Goal: Communication & Community: Answer question/provide support

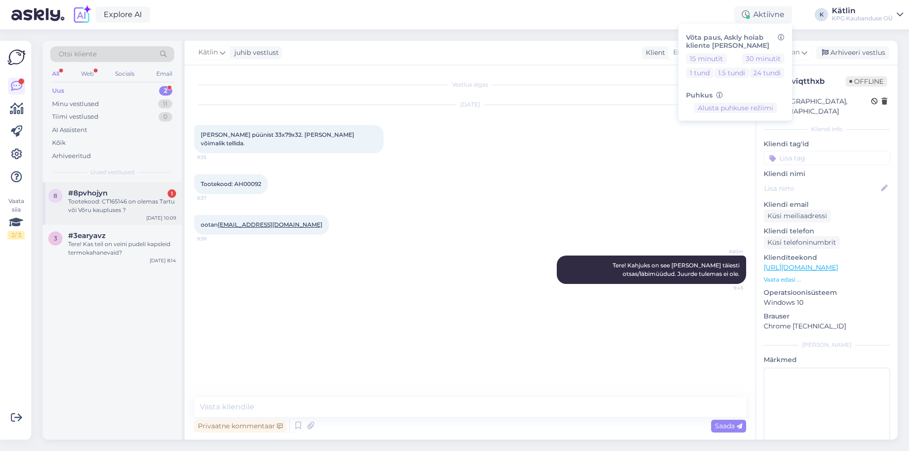
click at [140, 199] on div "Tootekood: CT165146 on olemas Tartu või Võru kaupluses ?" at bounding box center [122, 205] width 108 height 17
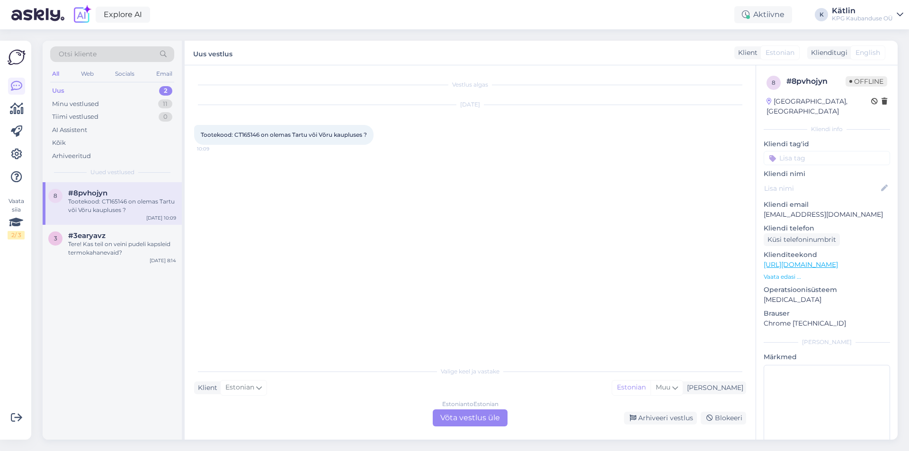
click at [453, 420] on div "Estonian to Estonian Võta vestlus üle" at bounding box center [470, 417] width 75 height 17
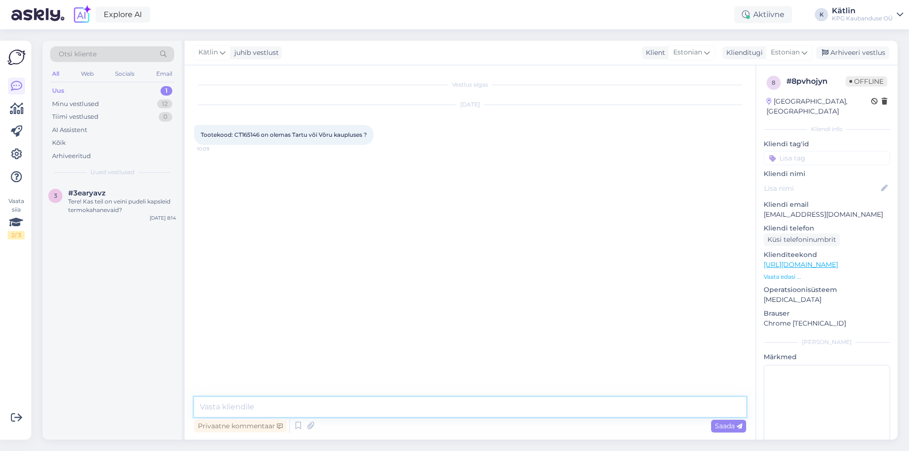
click at [412, 407] on textarea at bounding box center [470, 407] width 552 height 20
type textarea "Tere!"
drag, startPoint x: 234, startPoint y: 133, endPoint x: 260, endPoint y: 133, distance: 26.0
click at [260, 133] on span "Tootekood: CT165146 on olemas Tartu või Võru kaupluses ?" at bounding box center [284, 134] width 166 height 7
copy span "CT165146"
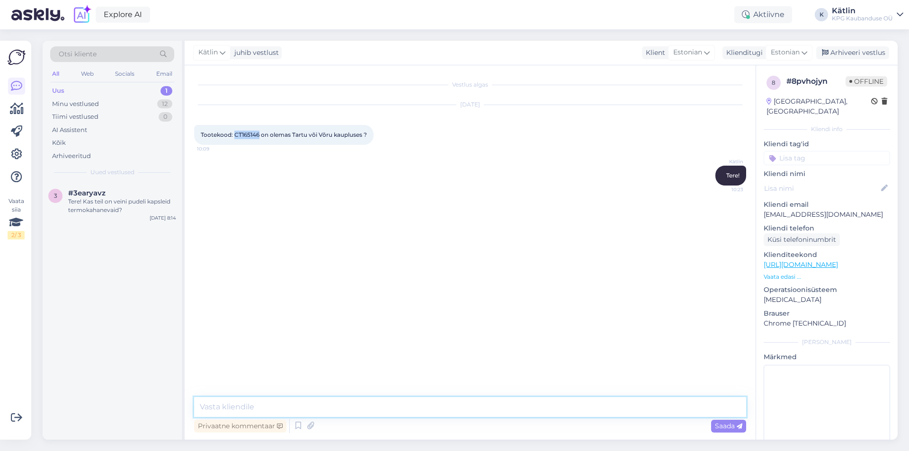
click at [270, 408] on textarea at bounding box center [470, 407] width 552 height 20
click at [331, 402] on textarea "Mõlemad kauplused on need sissetellinud" at bounding box center [470, 407] width 552 height 20
click at [397, 407] on textarea "Mõlemad kauplused on need sisse tellinud" at bounding box center [470, 407] width 552 height 20
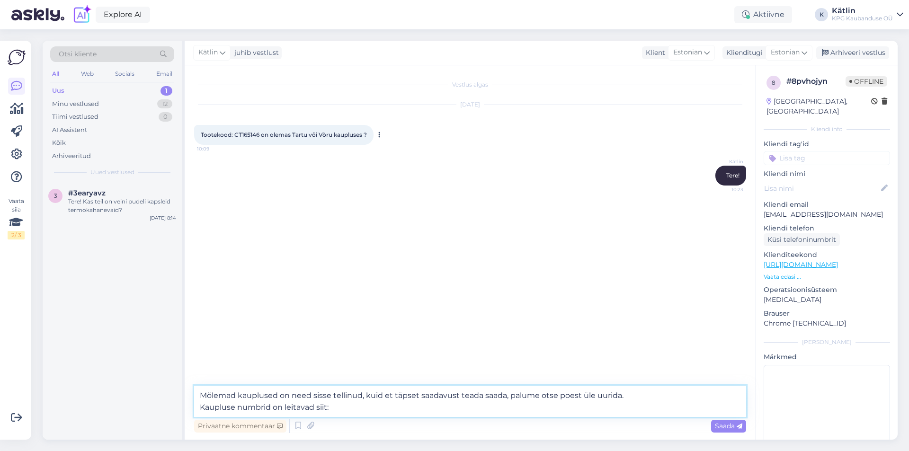
paste textarea "[URL][DOMAIN_NAME]"
type textarea "Mõlemad kauplused on need sisse tellinud, kuid et täpset saadavust teada saada,…"
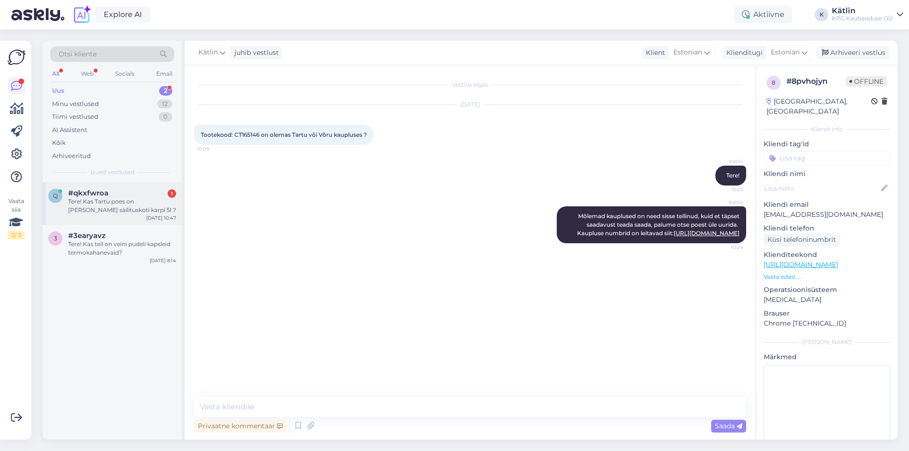
click at [89, 188] on div "q #qkxfwroa 1 Tere! Kas Tartu poes on [PERSON_NAME] säilituskoti karpi 5l ? [DA…" at bounding box center [112, 203] width 139 height 43
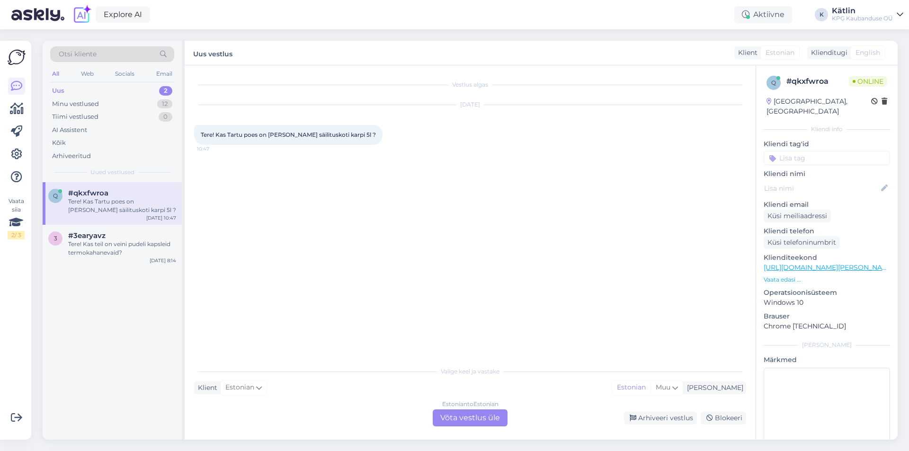
click at [457, 417] on div "Estonian to Estonian Võta vestlus üle" at bounding box center [470, 417] width 75 height 17
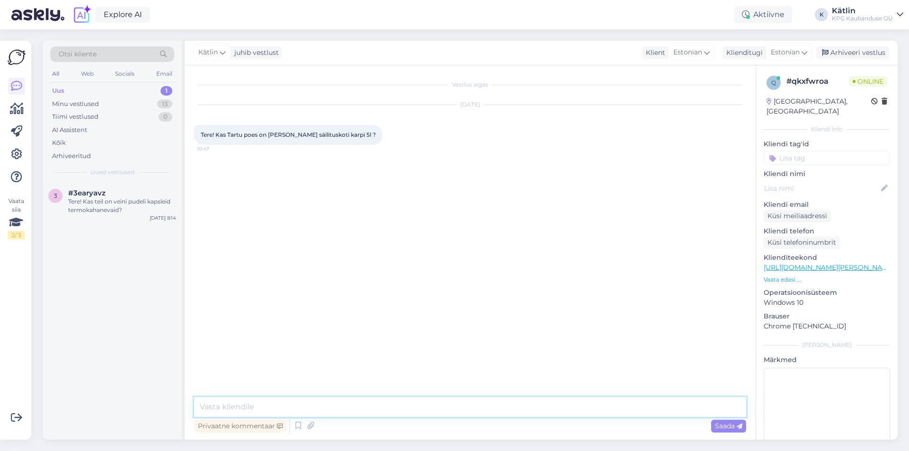
click at [442, 408] on textarea at bounding box center [470, 407] width 552 height 20
type textarea "Tere!"
click at [866, 263] on link "[URL][DOMAIN_NAME][PERSON_NAME][PERSON_NAME]" at bounding box center [856, 267] width 187 height 9
click at [336, 410] on textarea at bounding box center [470, 407] width 552 height 20
paste textarea "5552 0333"
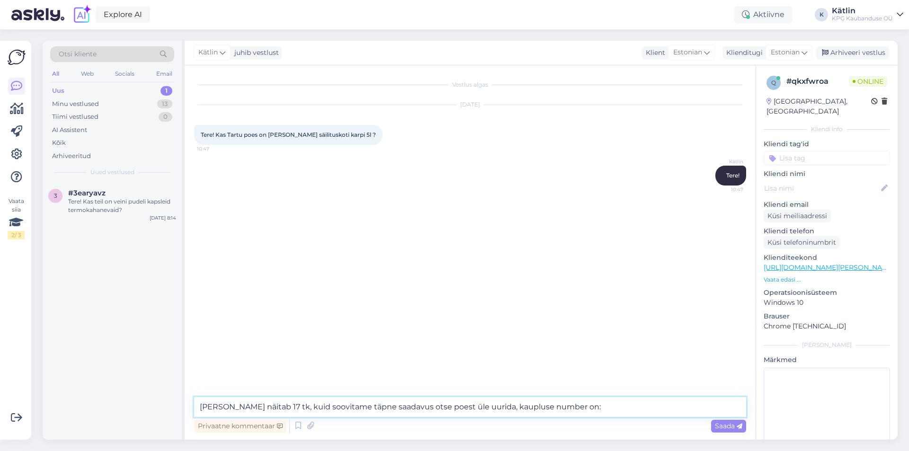
type textarea "Hetkel näitab 17 tk, kuid soovitame täpne saadavus otse poest üle uurida, kaupl…"
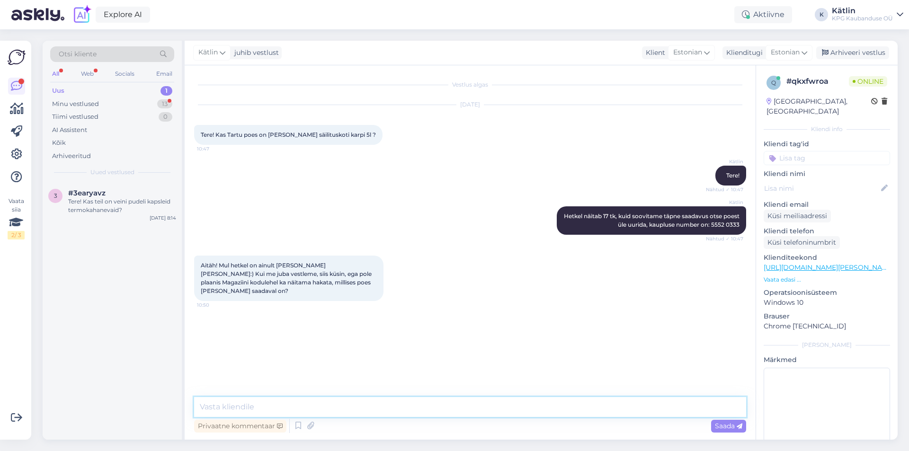
click at [252, 408] on textarea at bounding box center [470, 407] width 552 height 20
type textarea "h"
type textarea "G"
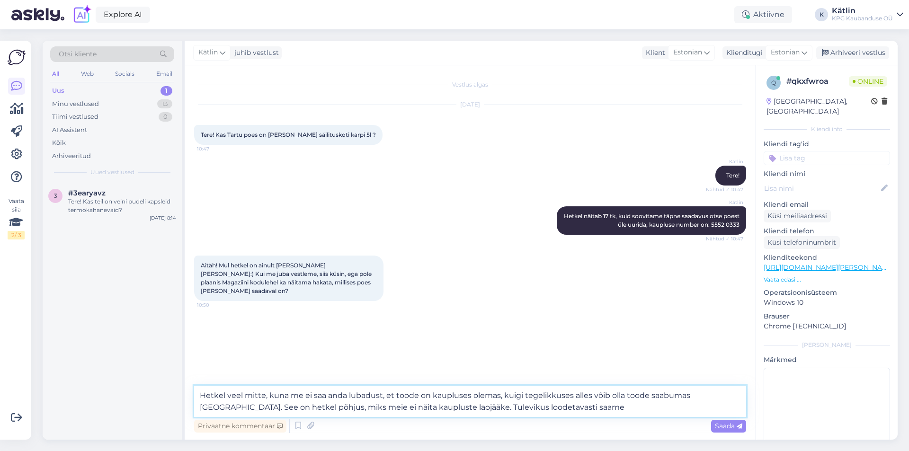
drag, startPoint x: 400, startPoint y: 407, endPoint x: 532, endPoint y: 407, distance: 132.1
click at [532, 407] on textarea "Hetkel veel mitte, kuna me ei saa anda lubadust, et toode on kaupluses olemas, …" at bounding box center [470, 401] width 552 height 31
type textarea "Hetkel veel mitte, kuna me ei saa anda lubadust, et toode on kaupluses olemas, …"
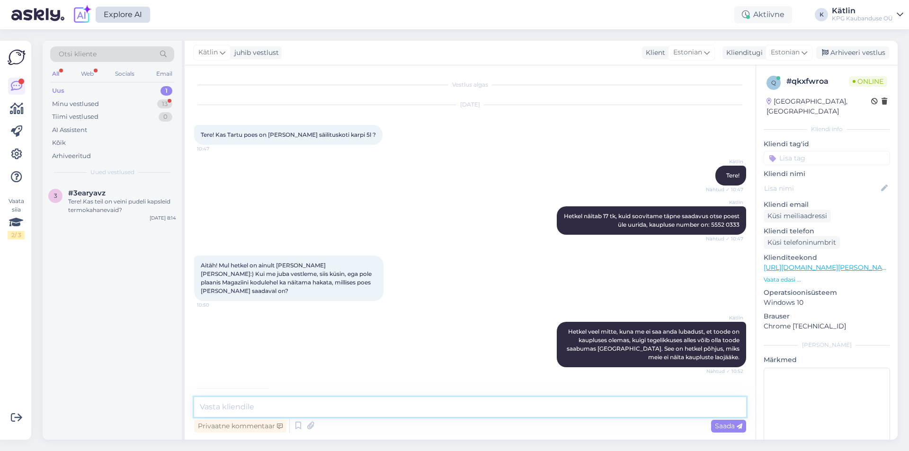
scroll to position [21, 0]
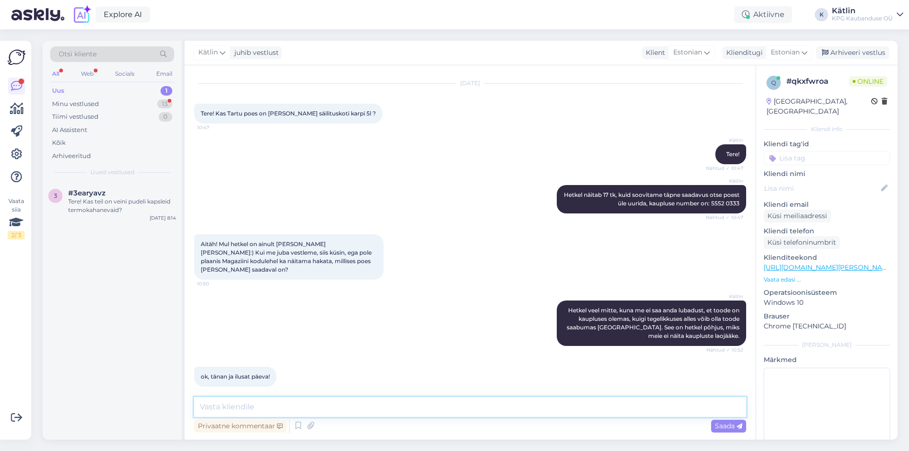
click at [240, 407] on textarea at bounding box center [470, 407] width 552 height 20
type textarea "Teile samuti!"
